Goal: Task Accomplishment & Management: Manage account settings

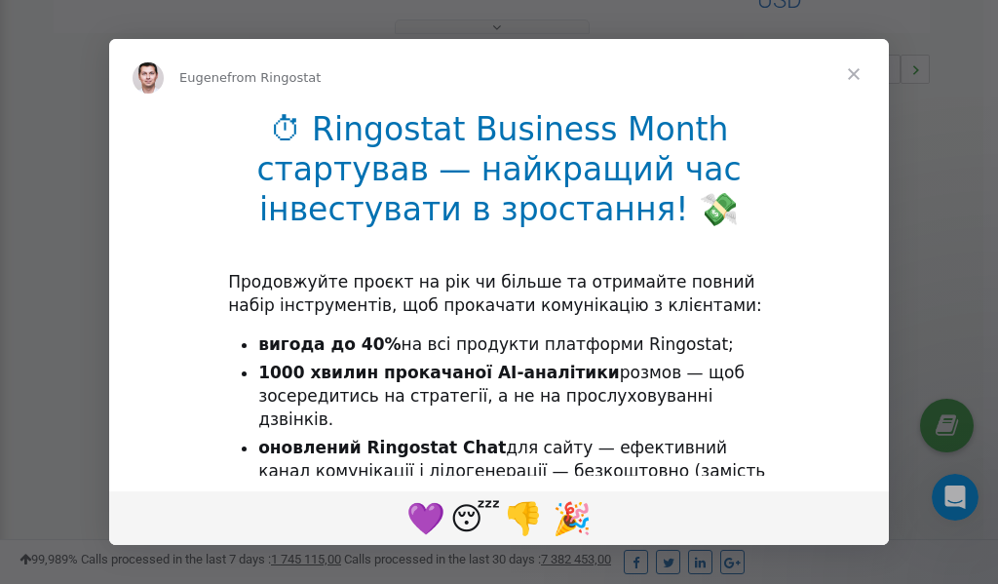
click at [854, 80] on span "Close" at bounding box center [853, 74] width 70 height 70
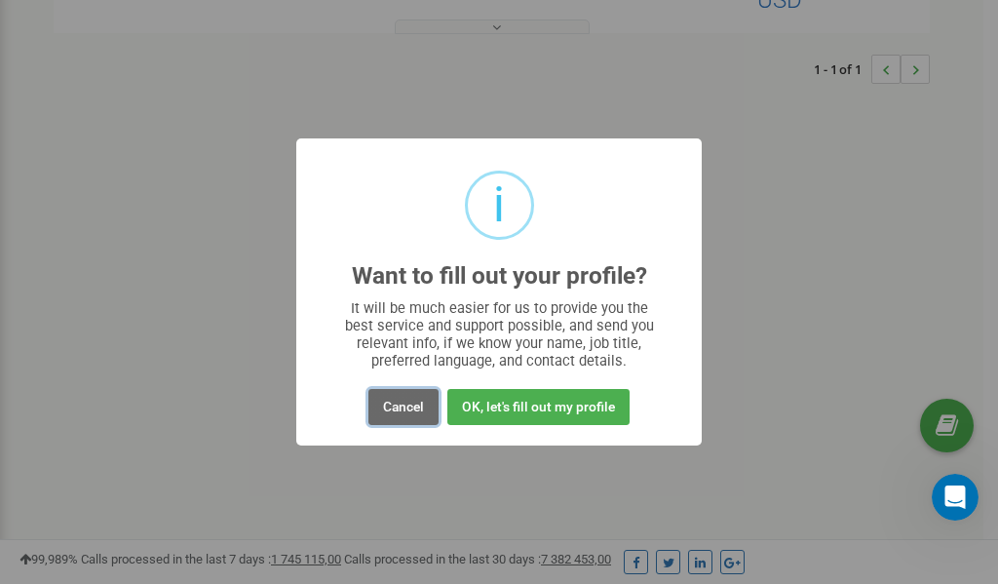
click at [403, 408] on button "Cancel" at bounding box center [403, 407] width 70 height 36
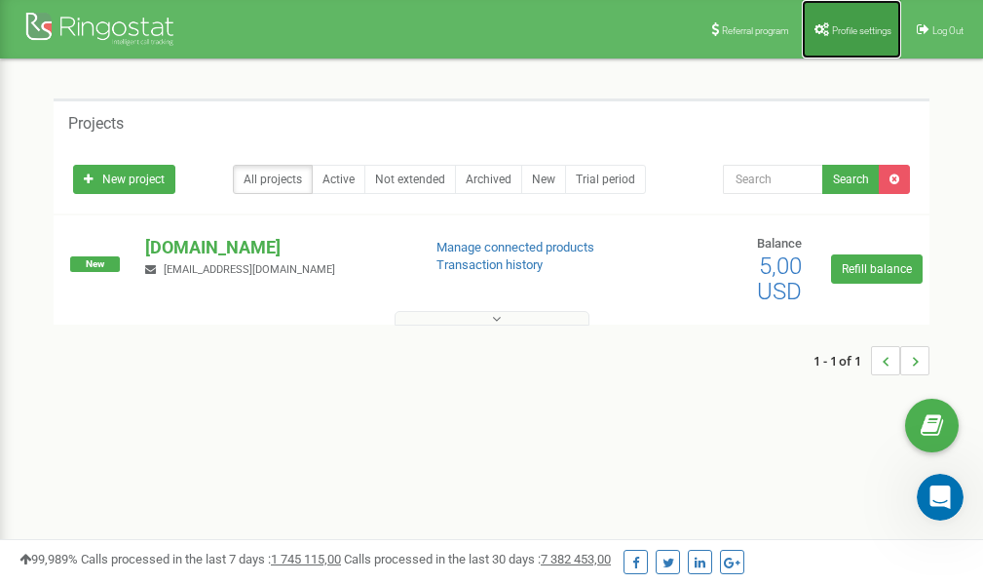
click at [842, 23] on link "Profile settings" at bounding box center [851, 29] width 99 height 58
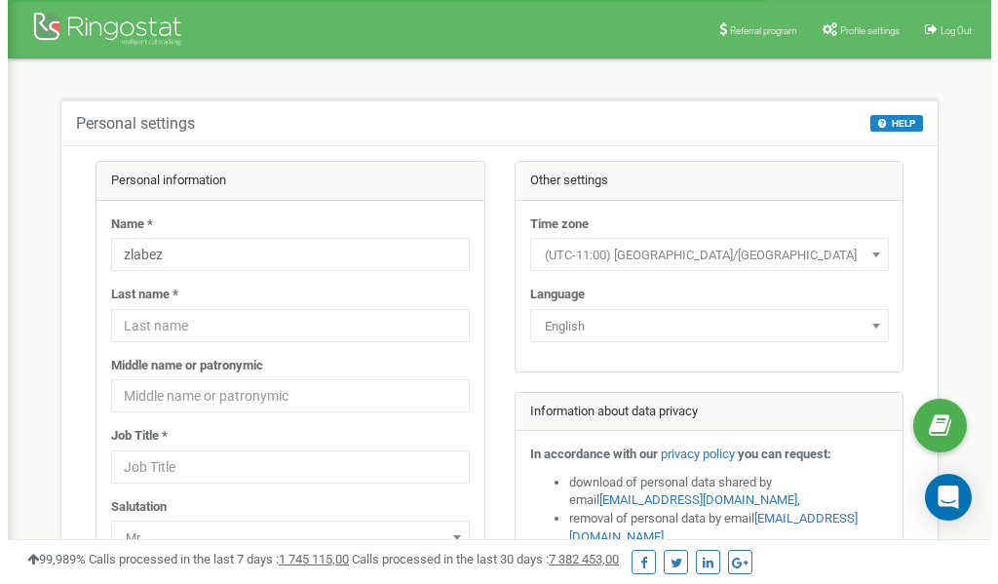
scroll to position [97, 0]
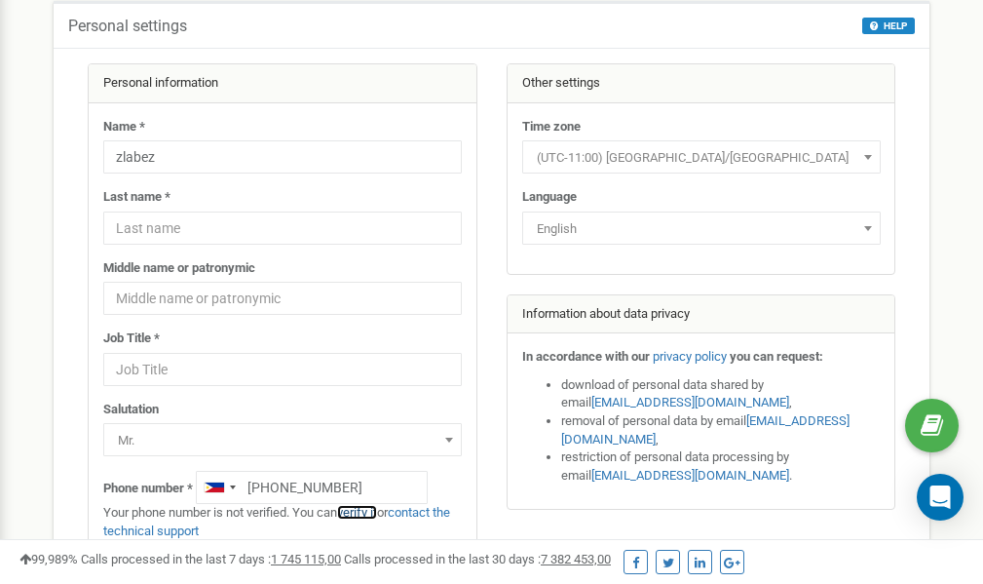
click at [367, 512] on link "verify it" at bounding box center [357, 512] width 40 height 15
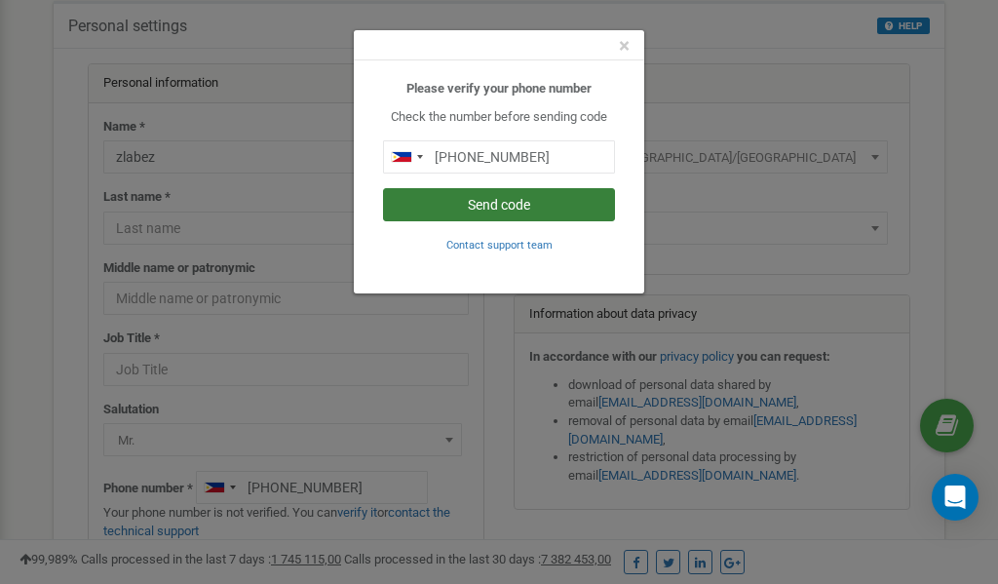
click at [490, 197] on button "Send code" at bounding box center [499, 204] width 232 height 33
